Goal: Task Accomplishment & Management: Manage account settings

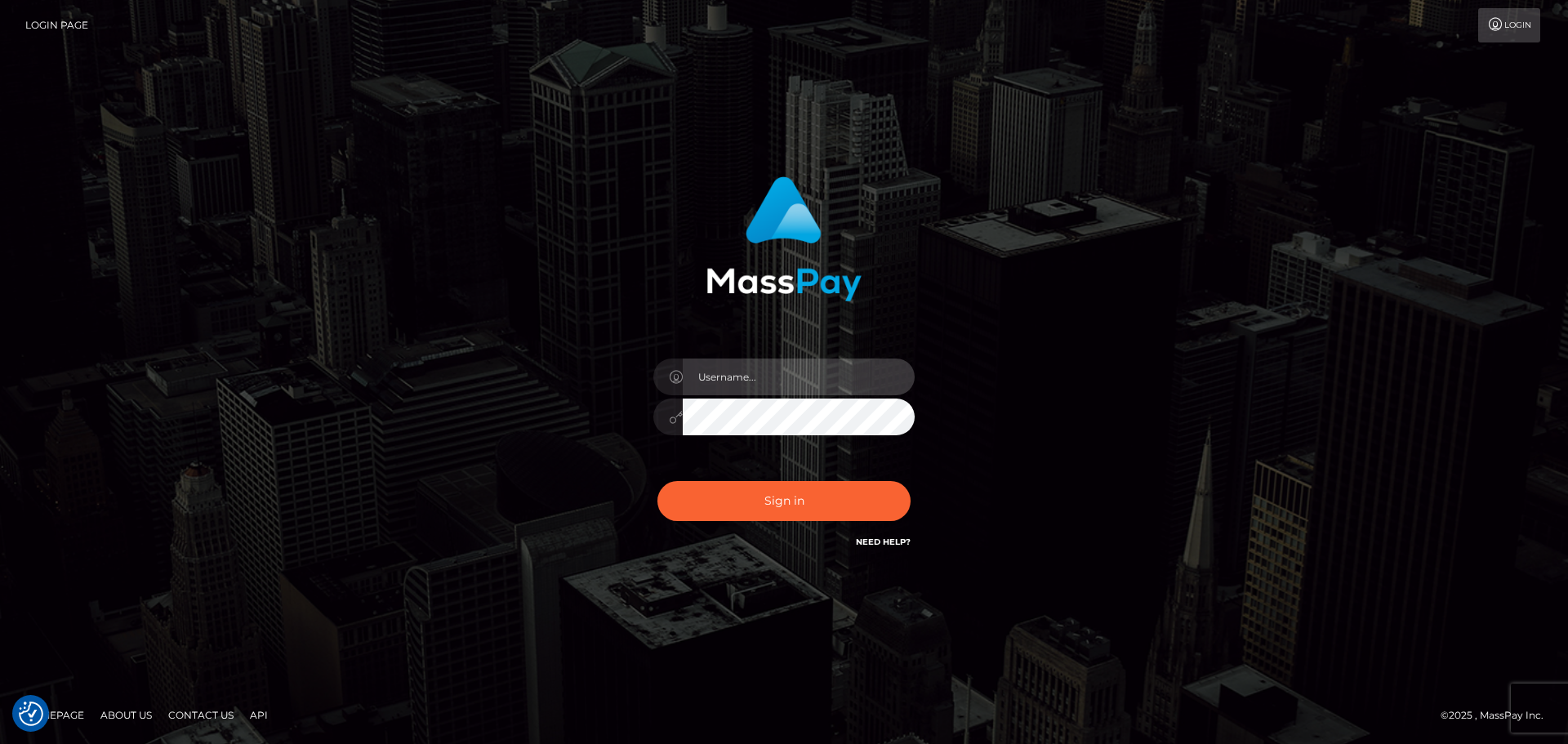
drag, startPoint x: 841, startPoint y: 364, endPoint x: 837, endPoint y: 379, distance: 15.5
click at [841, 364] on input "text" at bounding box center [798, 377] width 232 height 36
type input "Seleen"
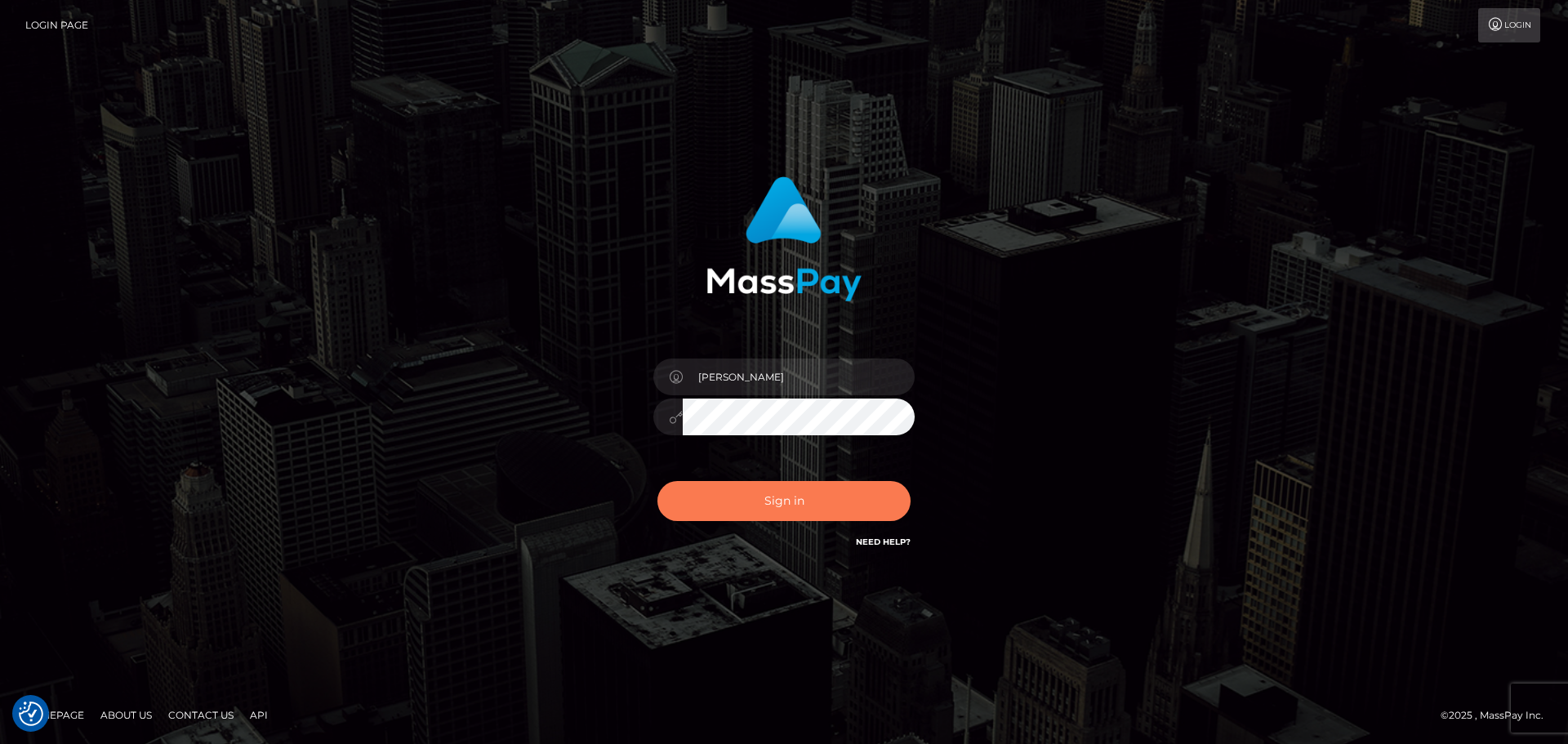
click at [823, 516] on button "Sign in" at bounding box center [784, 501] width 253 height 40
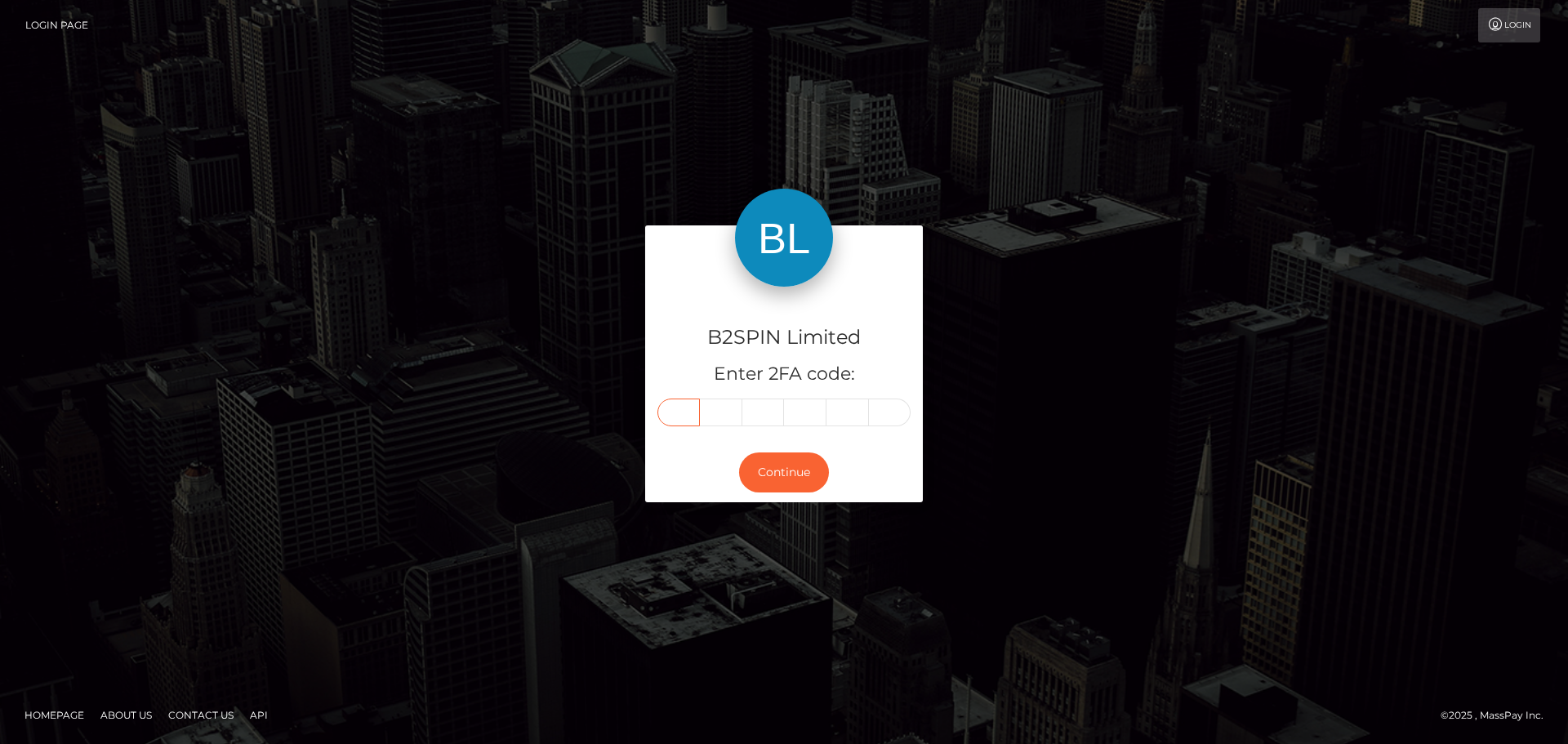
paste input "5"
type input "5"
type input "3"
type input "0"
type input "3"
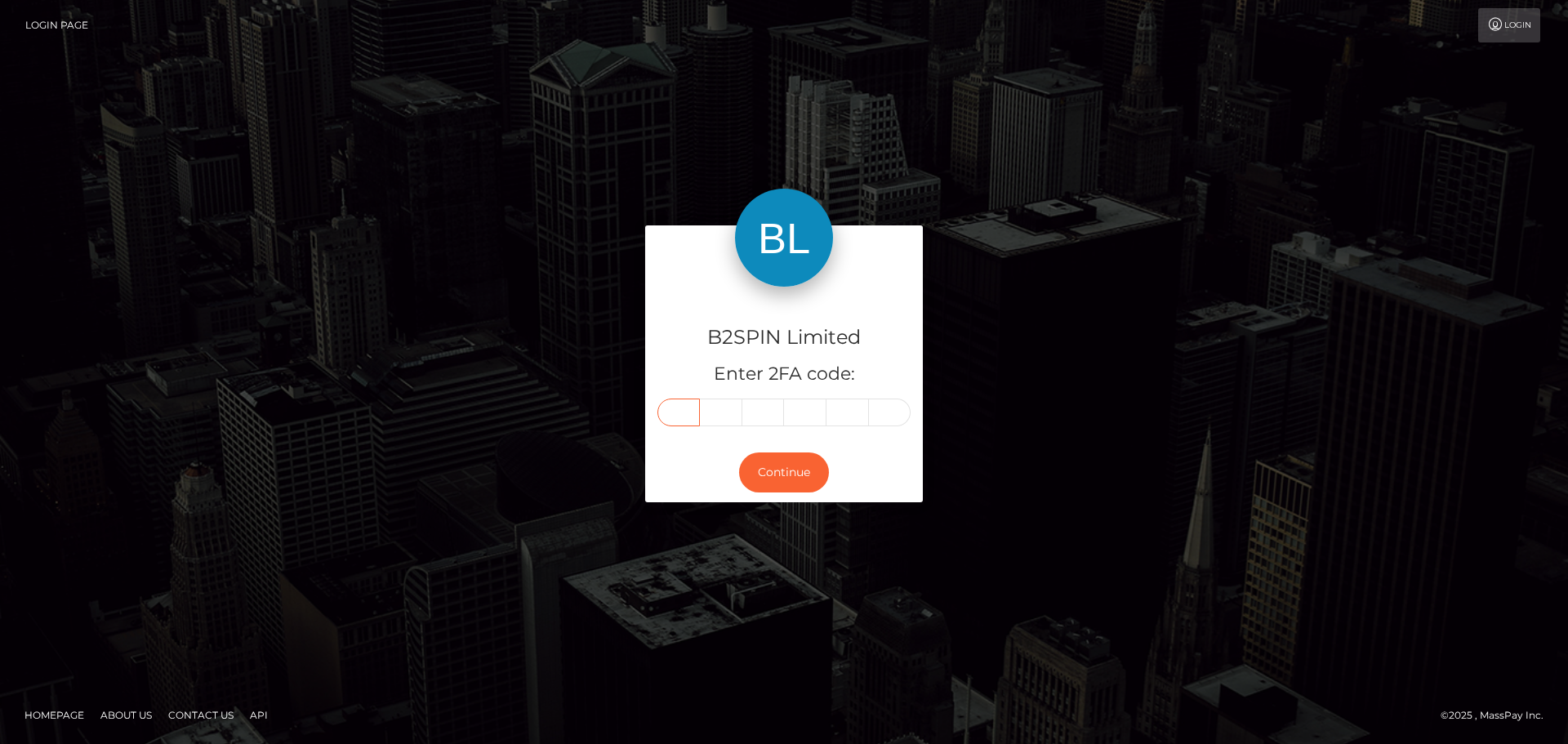
type input "5"
click at [786, 471] on button "Continue" at bounding box center [784, 473] width 90 height 40
click at [787, 477] on button "Continue" at bounding box center [784, 473] width 90 height 40
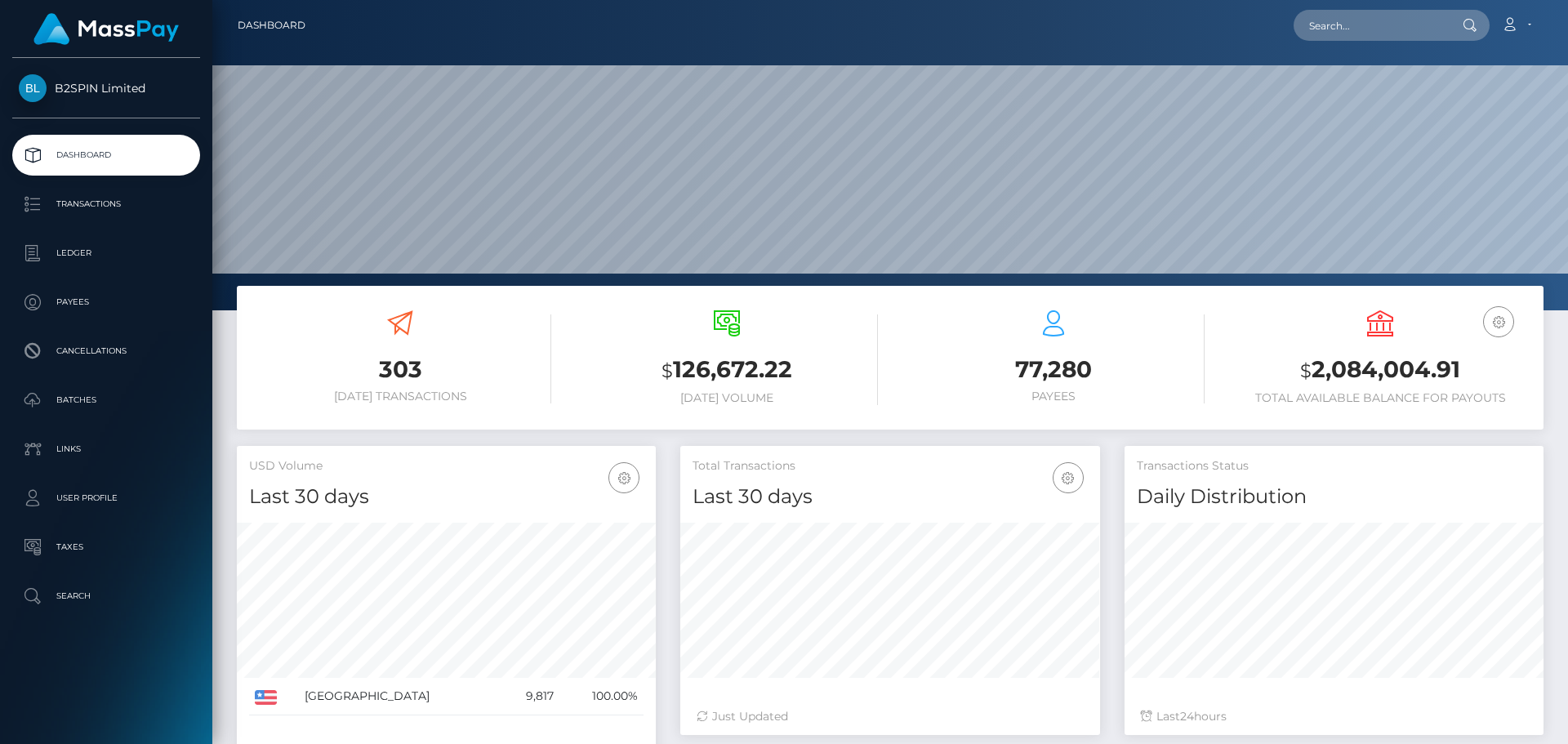
scroll to position [290, 420]
click at [100, 199] on p "Transactions" at bounding box center [106, 204] width 175 height 25
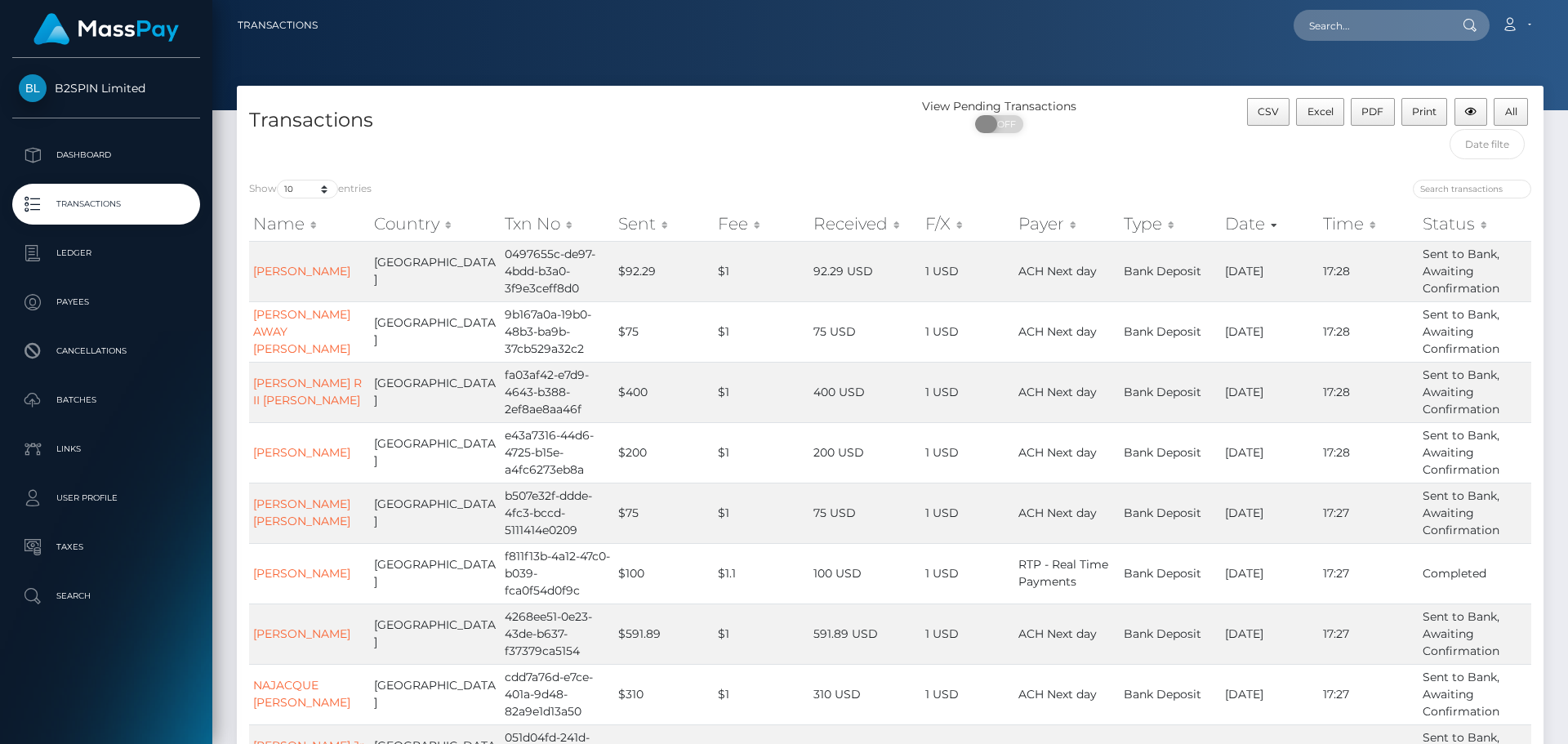
click at [1005, 122] on span "OFF" at bounding box center [1004, 124] width 41 height 18
checkbox input "true"
click at [329, 185] on select "10 25 50 100 250 500 1,000 3,500" at bounding box center [308, 189] width 61 height 19
select select "3500"
click at [279, 180] on select "10 25 50 100 250 500 1,000 3,500" at bounding box center [308, 189] width 61 height 19
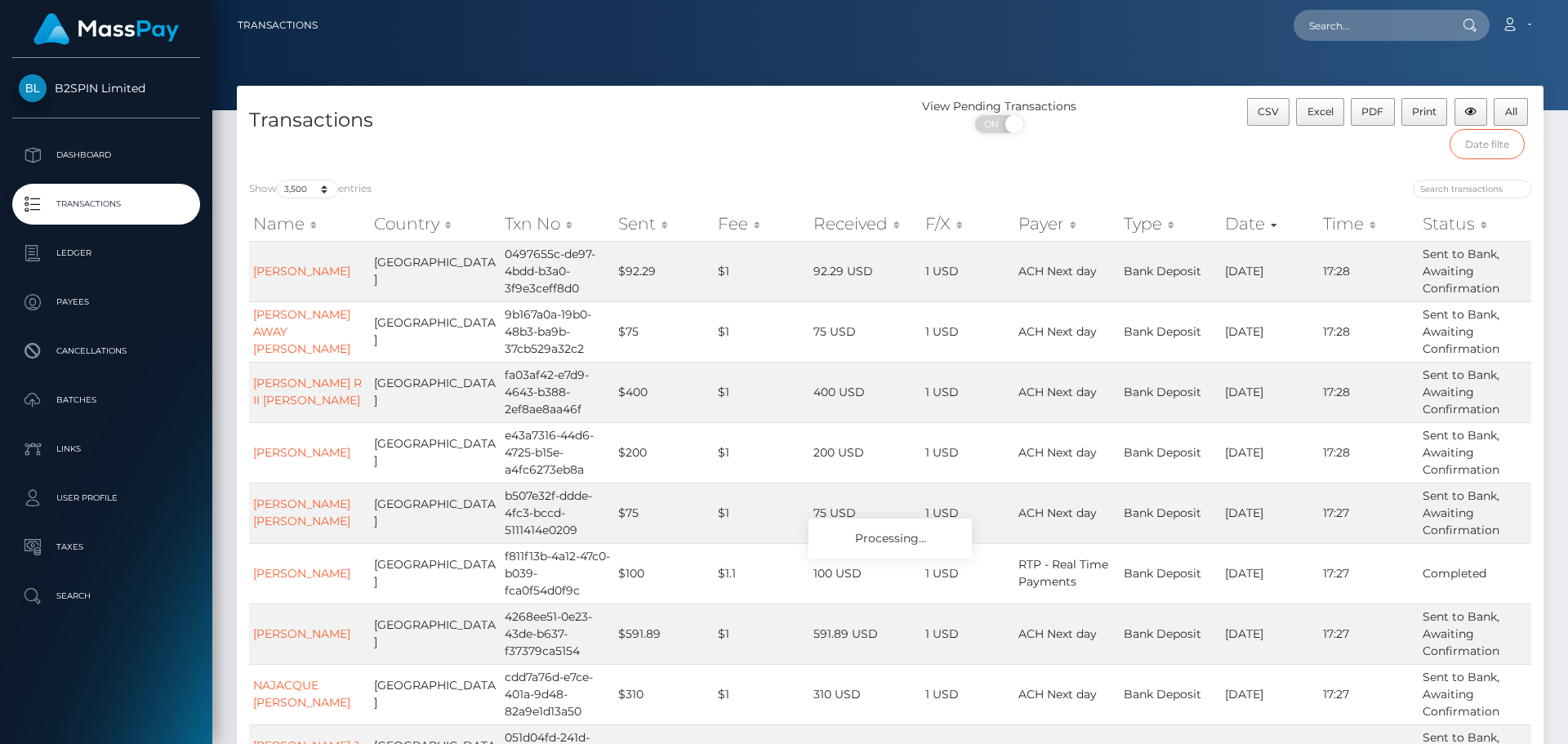
click at [1493, 156] on input "text" at bounding box center [1488, 144] width 76 height 31
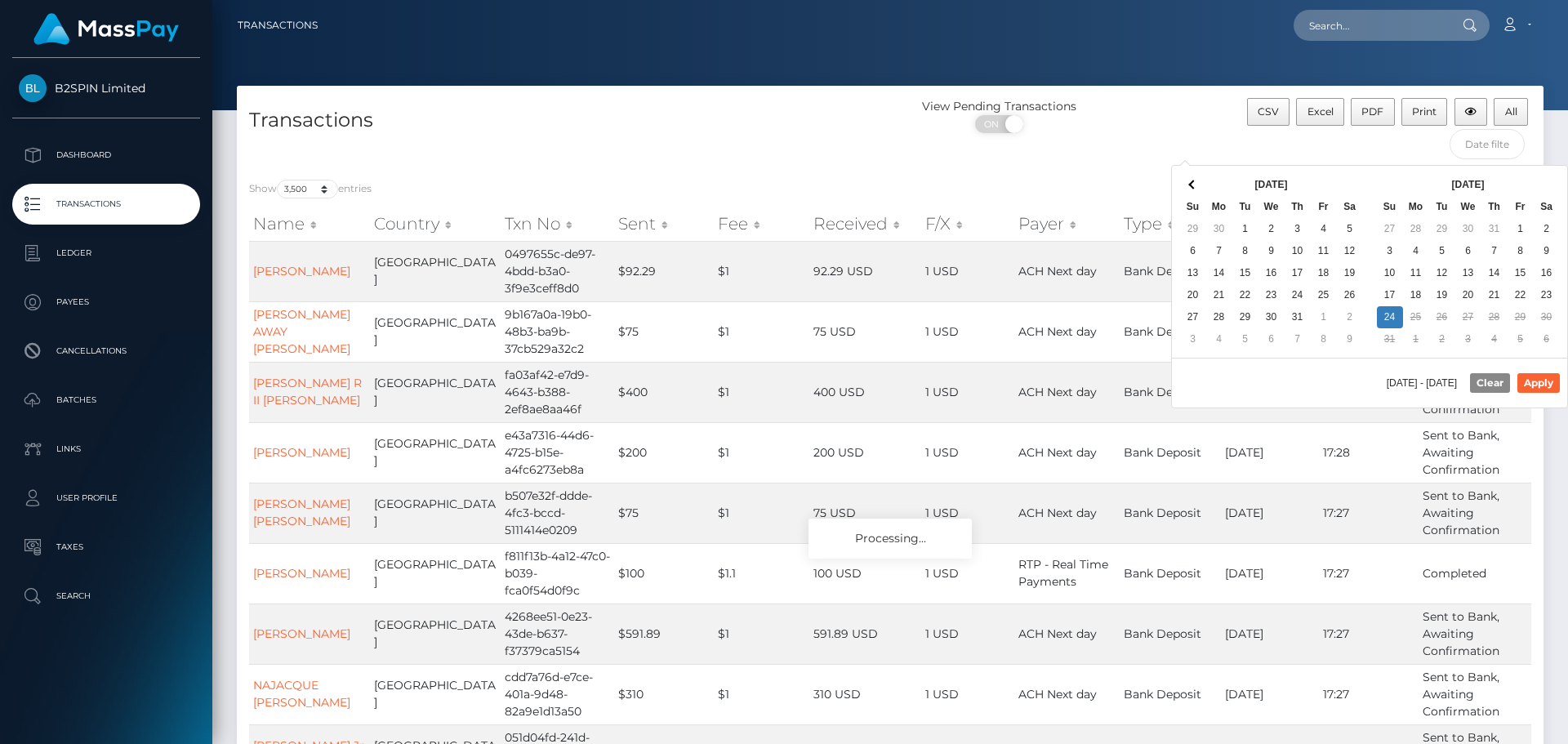
click at [1341, 180] on th at bounding box center [1350, 185] width 26 height 22
click at [1530, 380] on button "Apply" at bounding box center [1538, 383] width 42 height 20
type input "08/01/2025 - 08/24/2025"
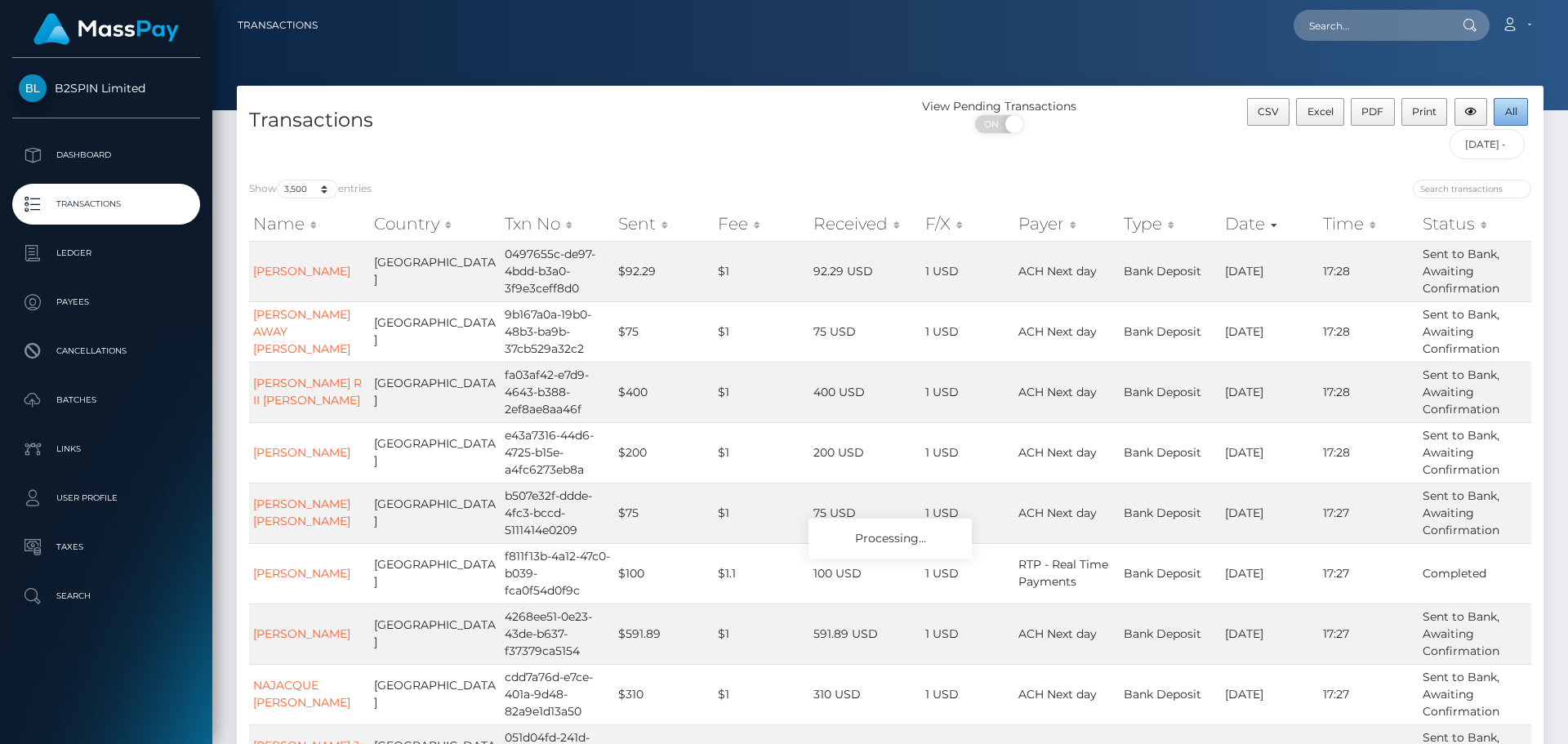
click at [1518, 109] on button "All" at bounding box center [1510, 112] width 34 height 28
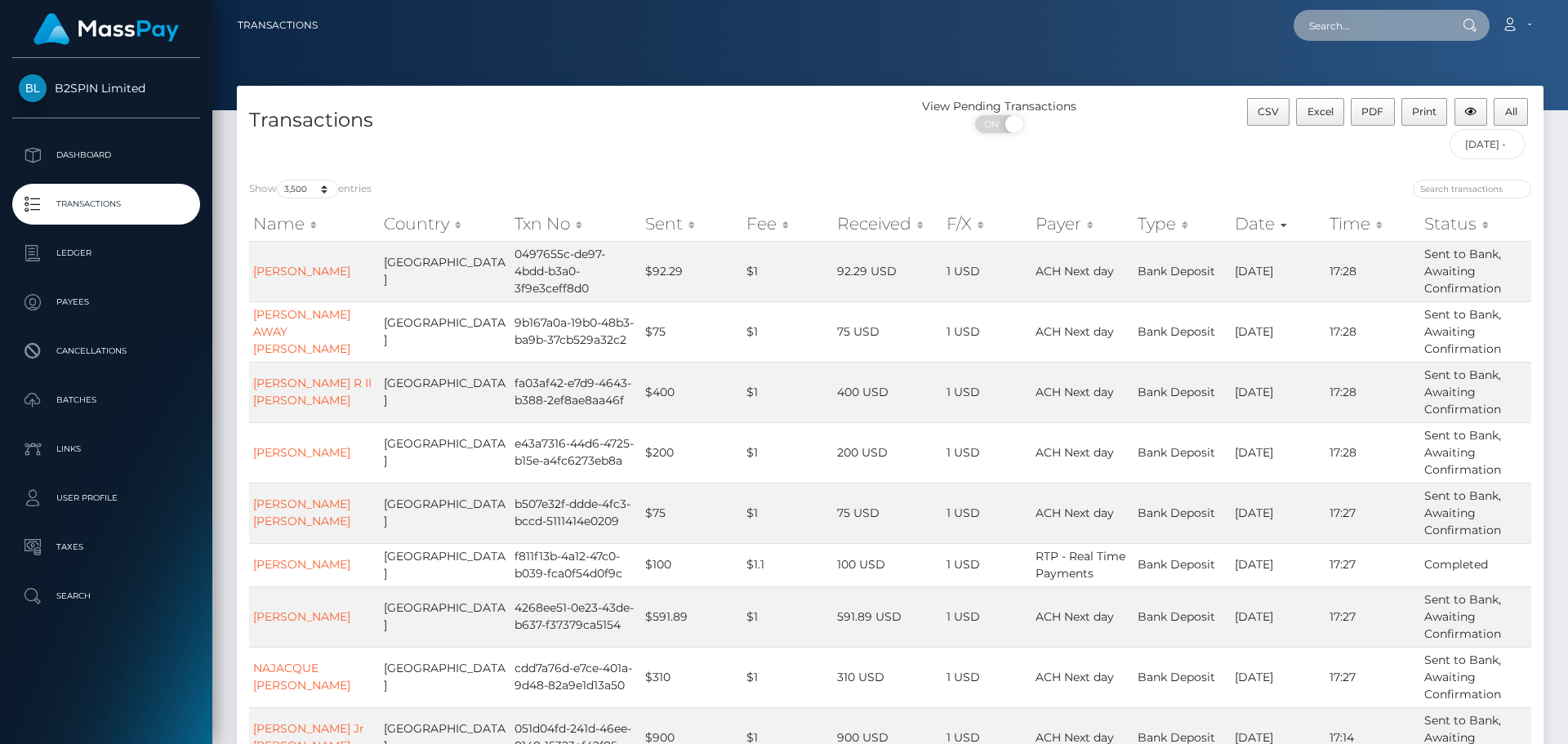
click at [1411, 26] on input "text" at bounding box center [1370, 26] width 154 height 31
paste input "76f6f499-de02-4292-97e2-8e8219f455c9"
type input "76f6f499-de02-4292-97e2-8e8219f455c9"
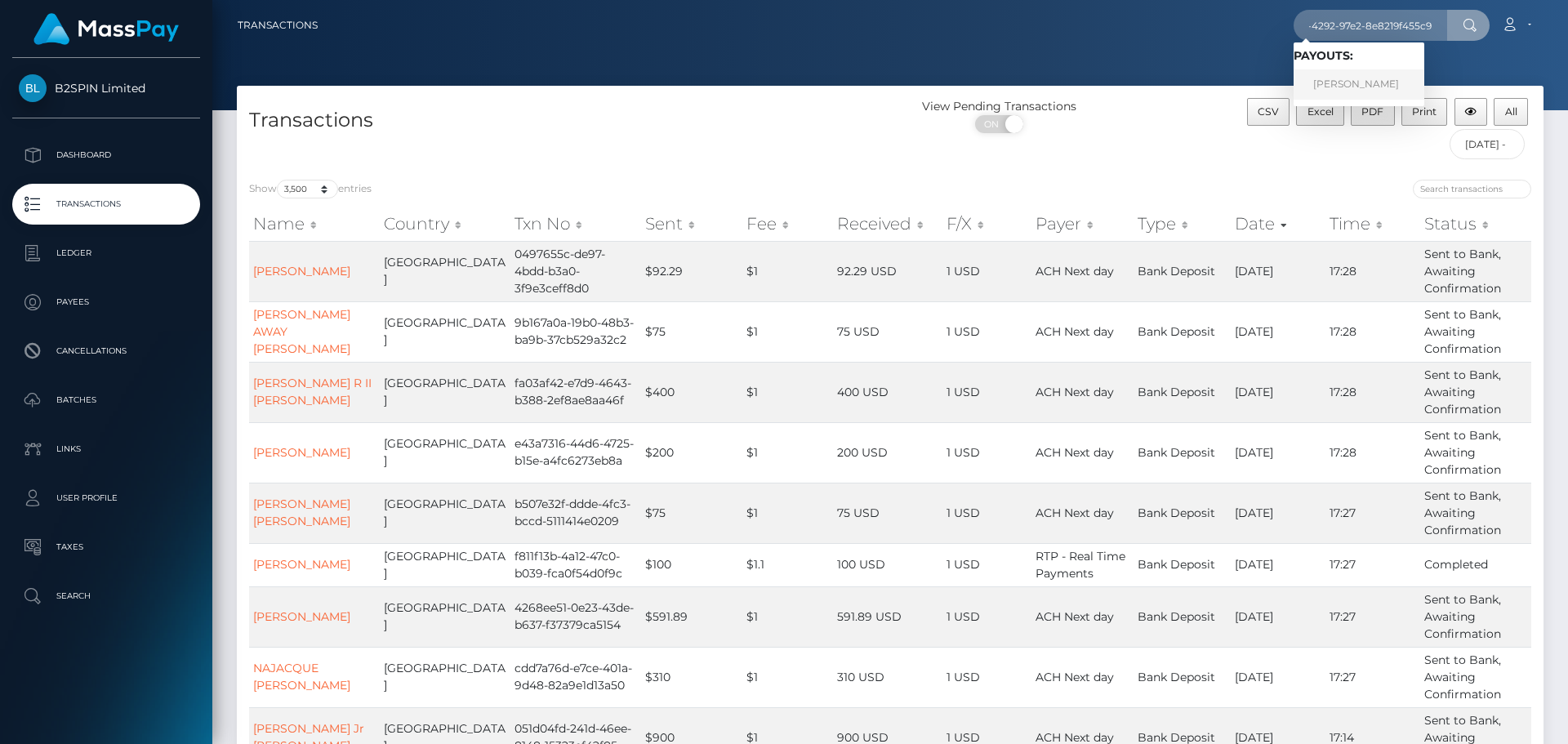
scroll to position [0, 0]
click at [1351, 93] on link "SCOTT NABONNE" at bounding box center [1359, 84] width 131 height 31
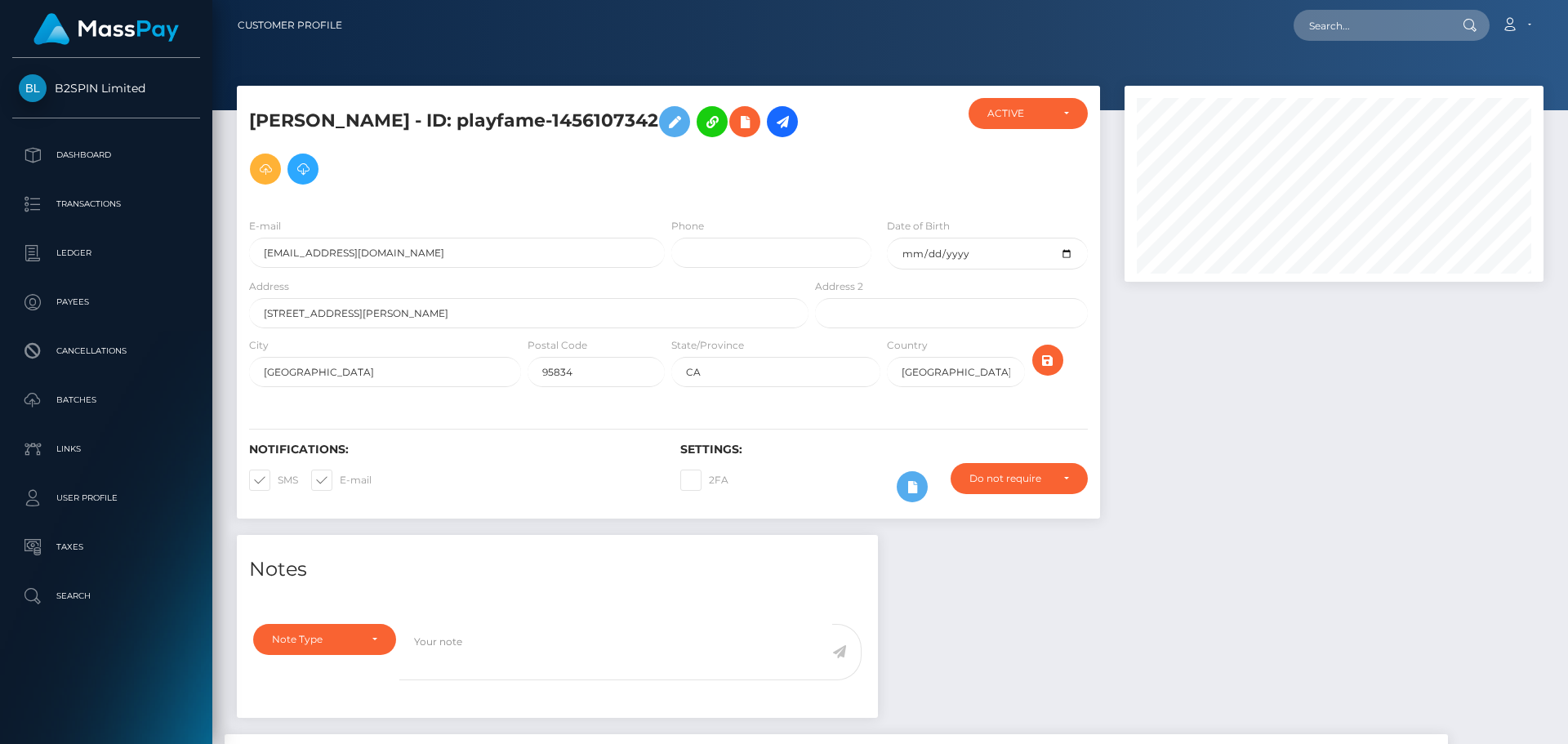
scroll to position [196, 420]
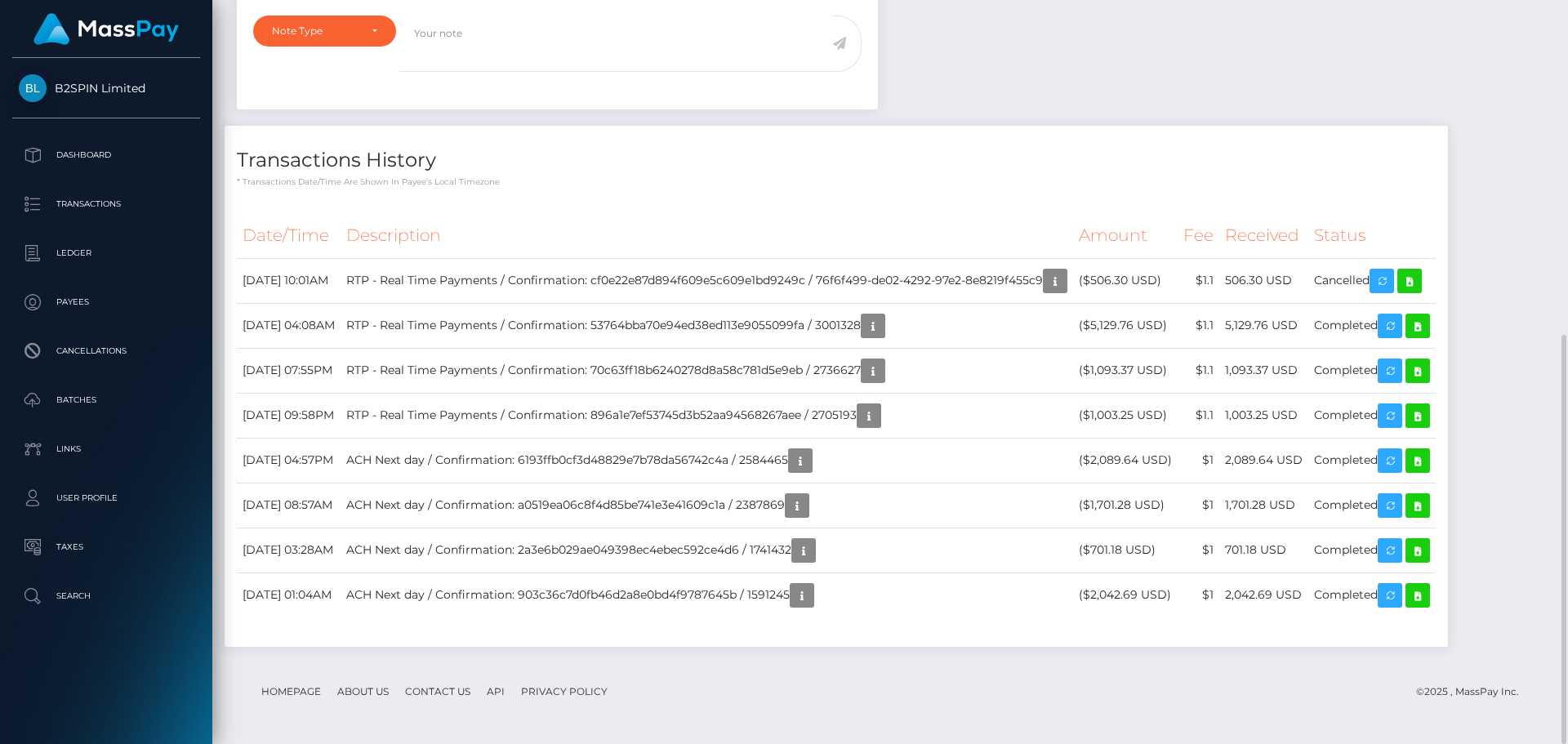
click at [1032, 147] on h4 "Transactions History" at bounding box center [836, 161] width 1199 height 29
click at [89, 405] on p "Batches" at bounding box center [106, 401] width 175 height 25
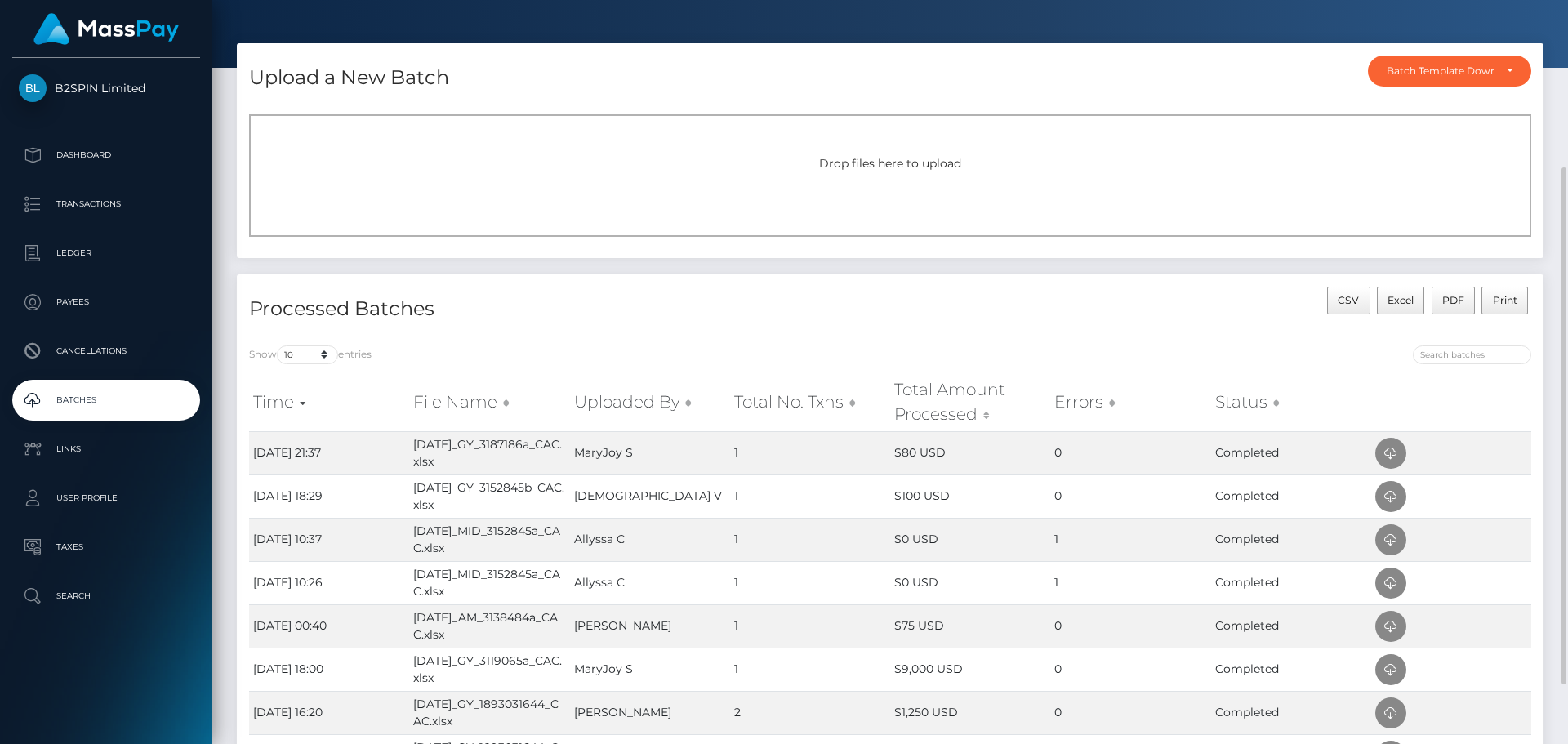
scroll to position [124, 0]
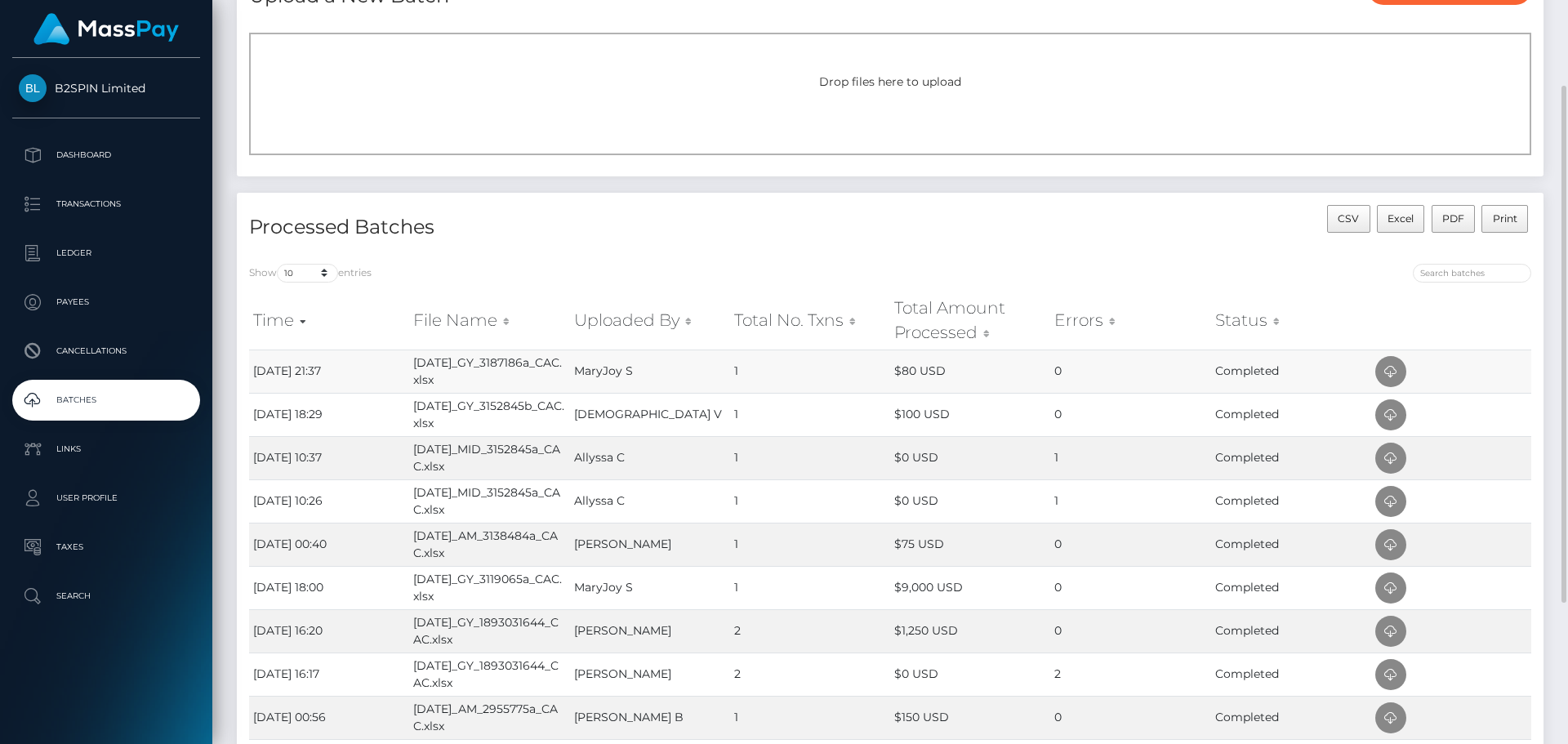
click at [448, 375] on td "[DATE]_GY_3187186a_CAC.xlsx" at bounding box center [488, 371] width 160 height 43
click at [289, 368] on td "16th Aug 25 21:37" at bounding box center [328, 371] width 160 height 43
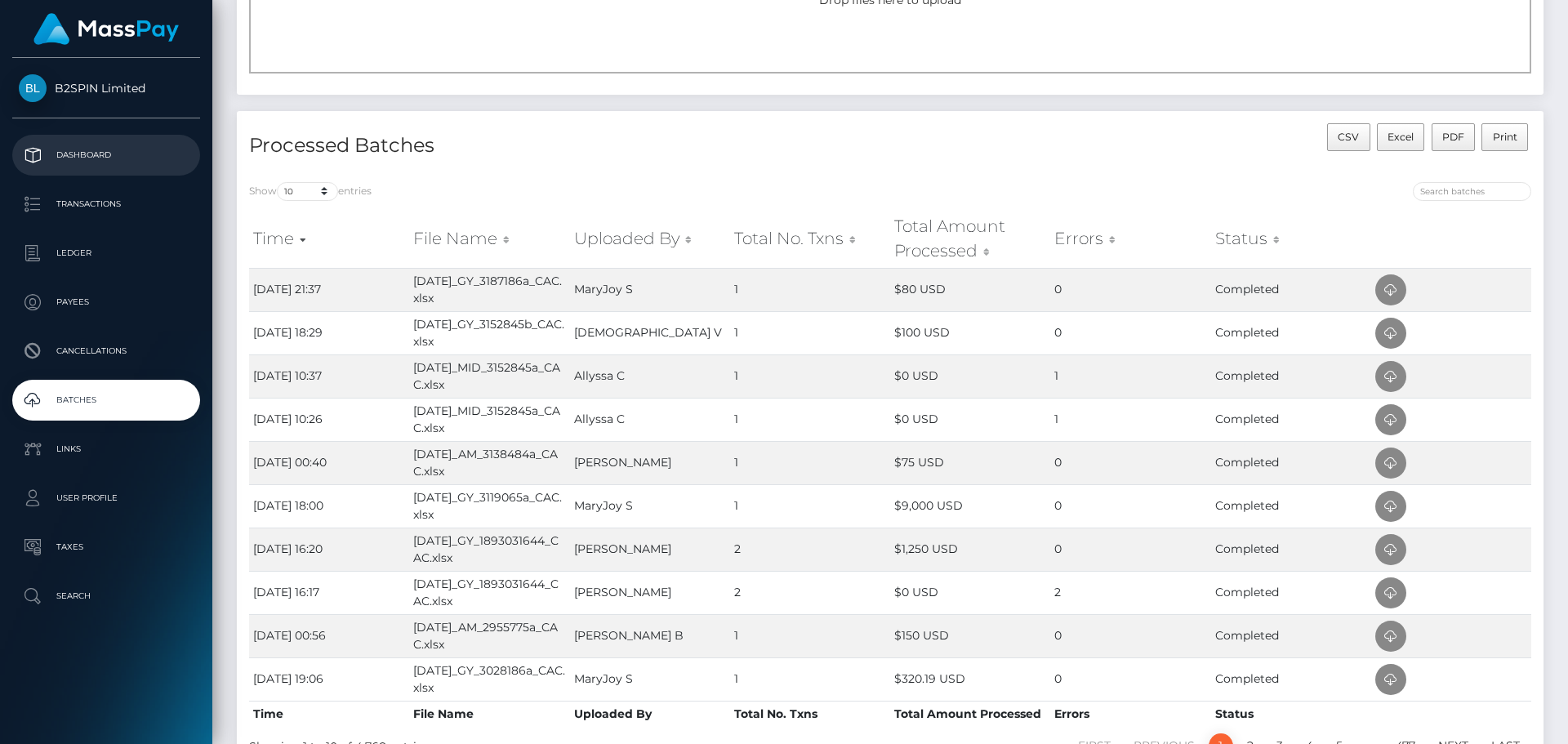
click at [75, 160] on p "Dashboard" at bounding box center [106, 156] width 175 height 25
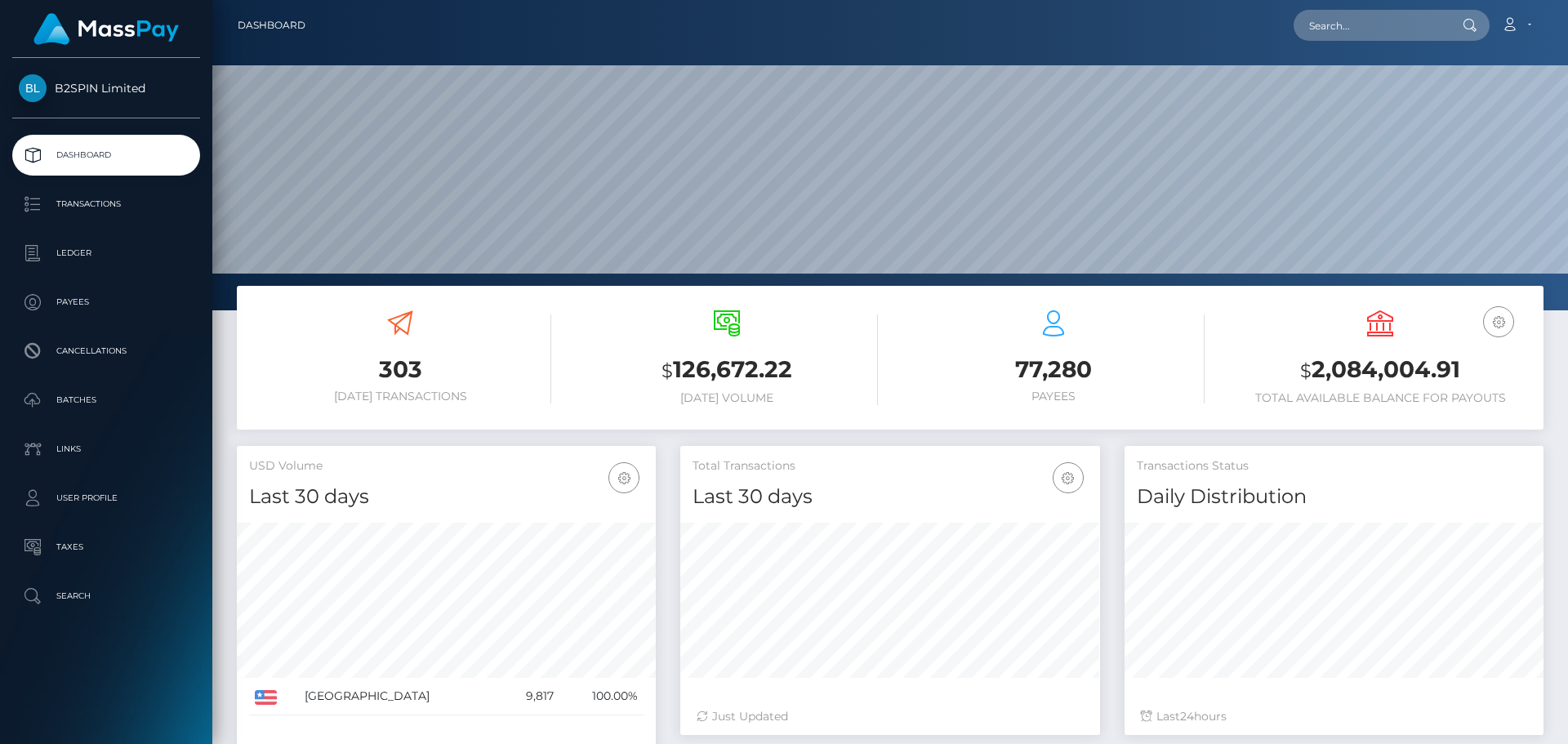
scroll to position [290, 420]
